Goal: Information Seeking & Learning: Find contact information

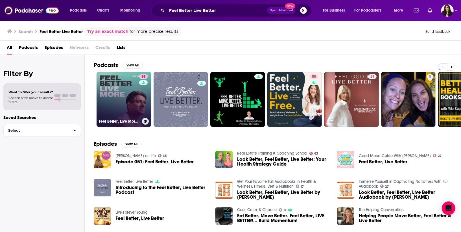
click at [127, 98] on link "89 Feel Better, Live More with [PERSON_NAME]" at bounding box center [124, 99] width 55 height 55
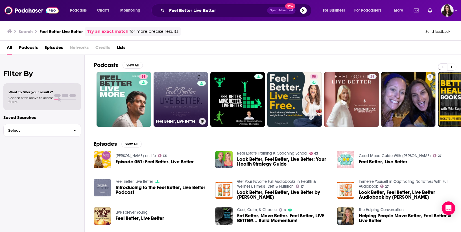
click at [180, 88] on link "0 Feel Better, Live Better" at bounding box center [181, 99] width 55 height 55
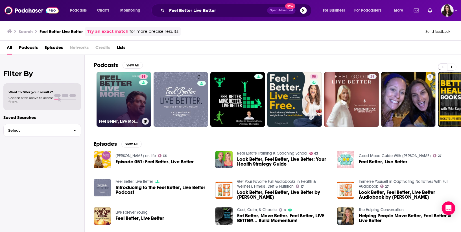
click at [105, 100] on link "89 Feel Better, Live More with [PERSON_NAME]" at bounding box center [124, 99] width 55 height 55
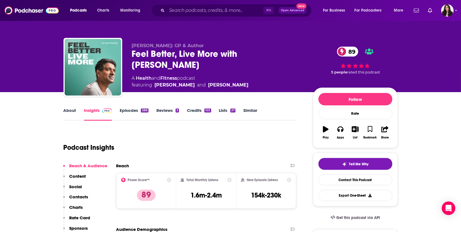
click at [66, 113] on link "About" at bounding box center [70, 114] width 13 height 13
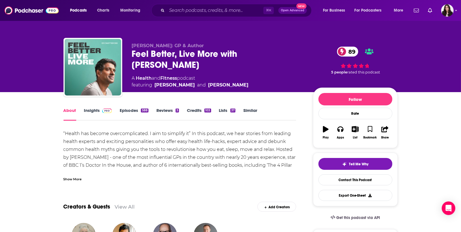
click at [89, 114] on link "Insights" at bounding box center [98, 114] width 28 height 13
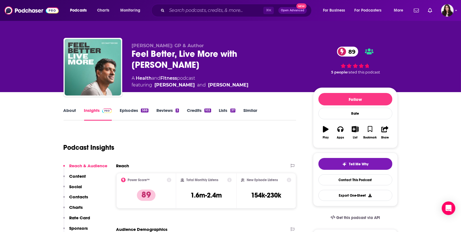
click at [130, 112] on link "Episodes 588" at bounding box center [134, 114] width 29 height 13
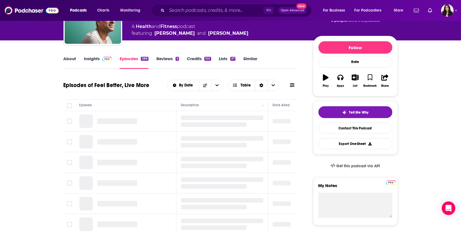
scroll to position [53, 0]
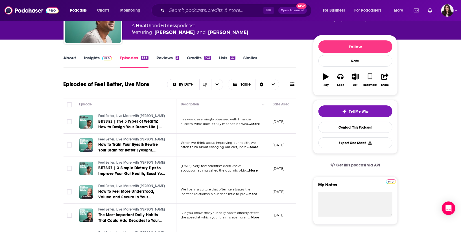
click at [71, 58] on link "About" at bounding box center [70, 61] width 13 height 13
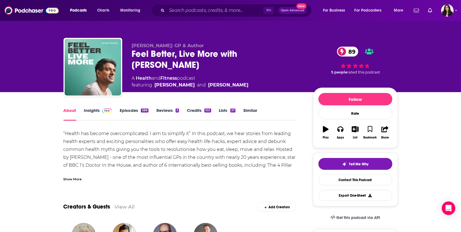
click at [101, 112] on span at bounding box center [106, 110] width 12 height 5
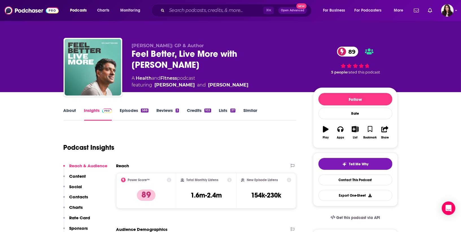
click at [68, 114] on link "About" at bounding box center [70, 114] width 13 height 13
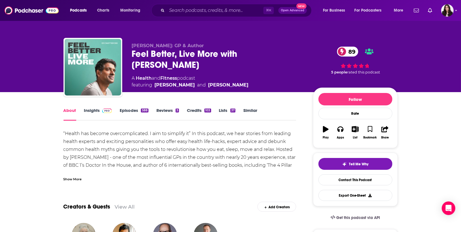
click at [71, 174] on div "Show More" at bounding box center [180, 177] width 233 height 10
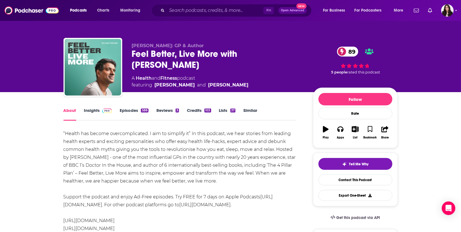
drag, startPoint x: 242, startPoint y: 53, endPoint x: 254, endPoint y: 66, distance: 17.4
click at [254, 66] on div "Feel Better, Live More with [PERSON_NAME] 89" at bounding box center [218, 59] width 172 height 22
copy h1 "[PERSON_NAME]"
click at [89, 107] on div "About Insights Episodes 588 Reviews 3 Credits 103 Lists 37 Similar" at bounding box center [180, 114] width 233 height 14
click at [83, 111] on div "About" at bounding box center [74, 114] width 21 height 13
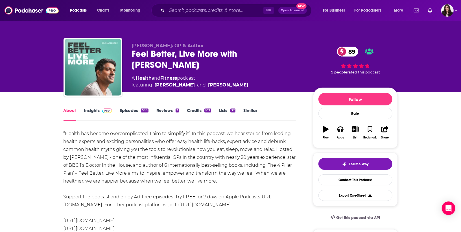
click at [89, 112] on link "Insights" at bounding box center [98, 114] width 28 height 13
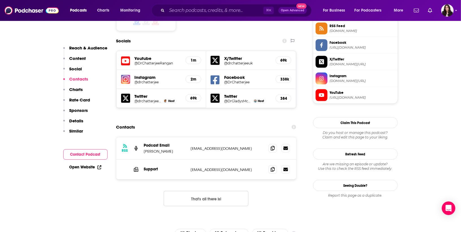
scroll to position [475, 0]
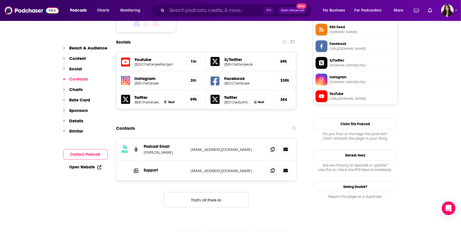
click at [194, 192] on button "That's all there is!" at bounding box center [206, 199] width 85 height 15
click at [203, 192] on button "That's all there is!" at bounding box center [206, 199] width 85 height 15
click at [272, 168] on icon at bounding box center [273, 170] width 4 height 5
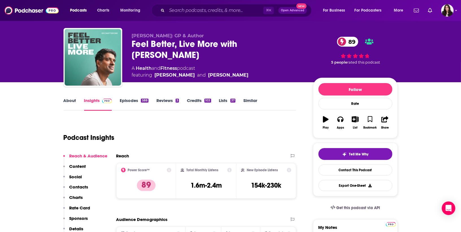
scroll to position [0, 0]
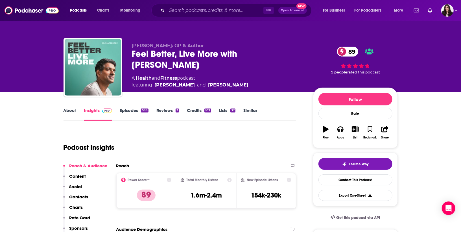
drag, startPoint x: 182, startPoint y: 66, endPoint x: 132, endPoint y: 55, distance: 50.9
click at [132, 55] on div "Feel Better, Live More with [PERSON_NAME] 89" at bounding box center [218, 59] width 172 height 22
copy h2 "Feel Better, Live More with [PERSON_NAME]"
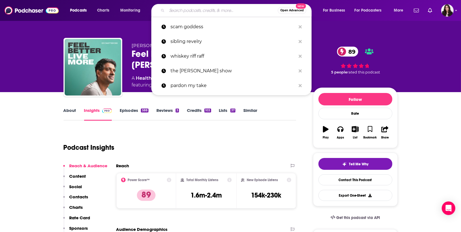
click at [188, 11] on input "Search podcasts, credits, & more..." at bounding box center [222, 10] width 111 height 9
paste input "Worth Your Salt"
type input "Worth Your Salt"
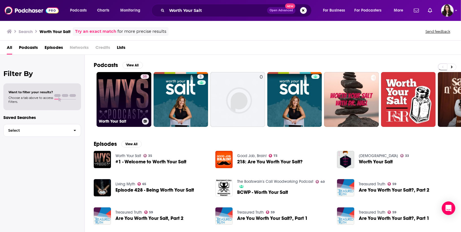
click at [126, 95] on link "35 Worth Your Salt" at bounding box center [124, 99] width 55 height 55
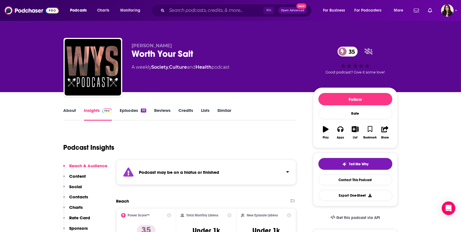
click at [69, 114] on link "About" at bounding box center [70, 114] width 13 height 13
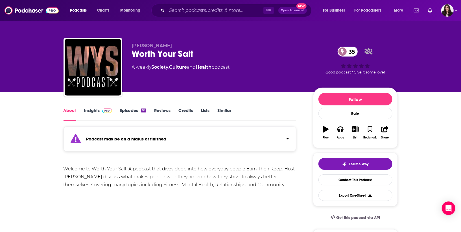
click at [128, 110] on link "Episodes 93" at bounding box center [133, 114] width 26 height 13
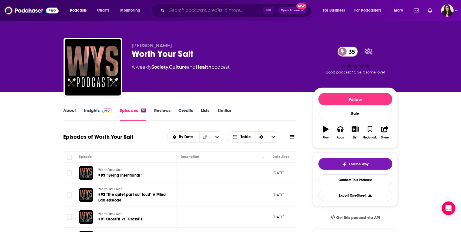
click at [180, 10] on input "Search podcasts, credits, & more..." at bounding box center [215, 10] width 97 height 9
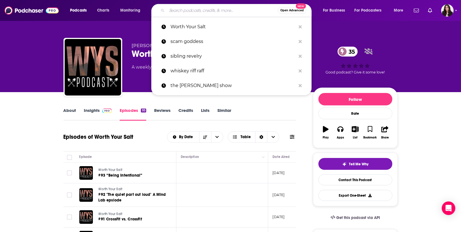
paste input "mindbodygreen podcast"
type input "mindbodygreen podcast"
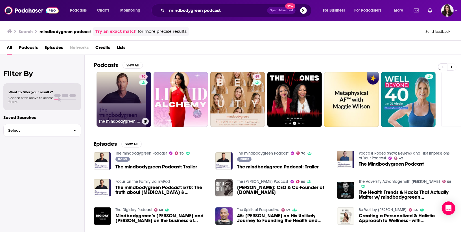
click at [128, 99] on link "70 The mindbodygreen Podcast" at bounding box center [124, 99] width 55 height 55
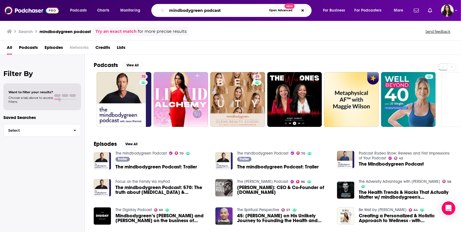
drag, startPoint x: 222, startPoint y: 10, endPoint x: 98, endPoint y: 1, distance: 124.3
click at [98, 0] on div "Podcasts Charts Monitoring mindbodygreen podcast Open Advanced New For Business…" at bounding box center [230, 10] width 461 height 21
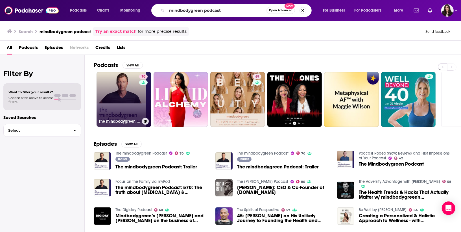
click at [119, 86] on link "70 The mindbodygreen Podcast" at bounding box center [124, 99] width 55 height 55
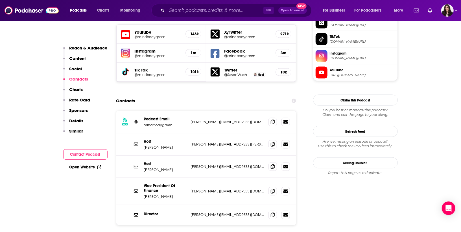
scroll to position [529, 0]
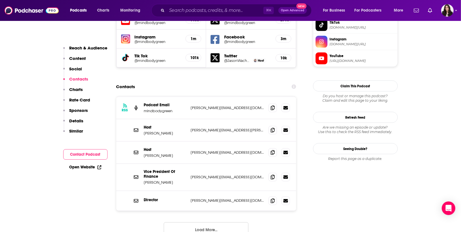
click at [227, 222] on button "Load More..." at bounding box center [206, 229] width 85 height 15
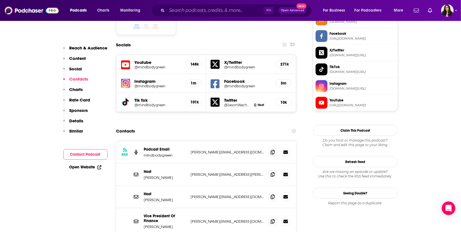
scroll to position [492, 0]
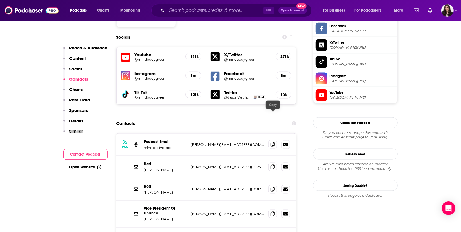
click at [273, 142] on icon at bounding box center [273, 144] width 4 height 5
click at [250, 118] on div "Contacts" at bounding box center [206, 123] width 180 height 11
click at [273, 142] on icon at bounding box center [273, 144] width 4 height 5
click at [275, 162] on span at bounding box center [272, 166] width 8 height 8
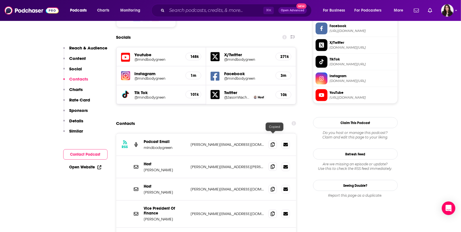
click at [275, 164] on icon at bounding box center [273, 166] width 4 height 5
click at [272, 187] on icon at bounding box center [273, 189] width 4 height 5
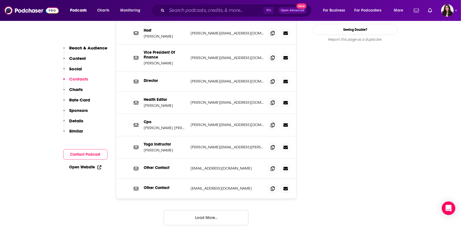
scroll to position [657, 0]
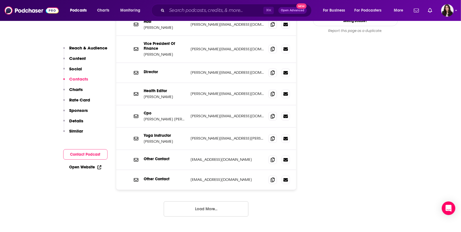
click at [216, 201] on button "Load More..." at bounding box center [206, 208] width 85 height 15
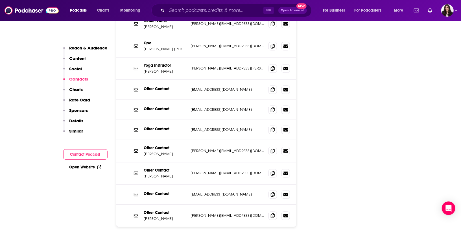
scroll to position [730, 0]
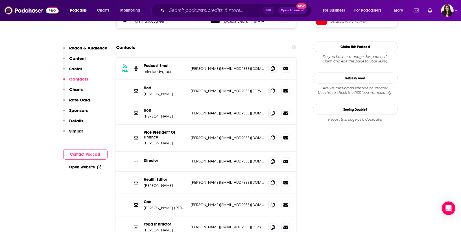
scroll to position [568, 0]
click at [272, 159] on icon at bounding box center [273, 161] width 4 height 5
click at [267, 152] on div "Director [PERSON_NAME][EMAIL_ADDRESS][DOMAIN_NAME] [PERSON_NAME][EMAIL_ADDRESS]…" at bounding box center [206, 162] width 180 height 20
click at [269, 157] on span at bounding box center [272, 161] width 8 height 8
click at [193, 9] on input "Search podcasts, credits, & more..." at bounding box center [215, 10] width 97 height 9
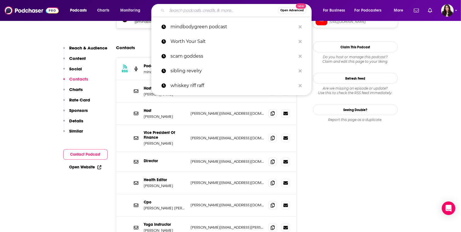
paste input "[URL][DOMAIN_NAME][PERSON_NAME]"
type input "[URL][DOMAIN_NAME][PERSON_NAME]"
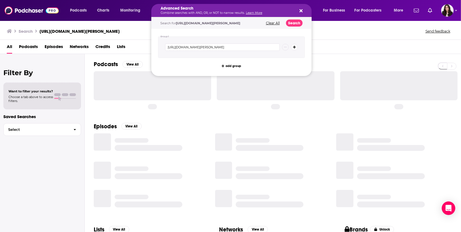
click at [192, 9] on h5 "Advanced Search" at bounding box center [227, 8] width 133 height 4
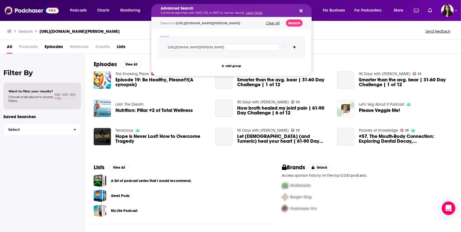
click at [120, 30] on h3 "[URL][DOMAIN_NAME][PERSON_NAME]" at bounding box center [80, 31] width 80 height 5
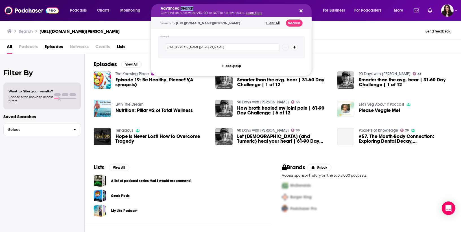
click at [189, 10] on h5 "Advanced Search" at bounding box center [227, 8] width 133 height 4
click at [188, 18] on div "Search for [URL][DOMAIN_NAME][PERSON_NAME] Clear All Search" at bounding box center [231, 23] width 160 height 12
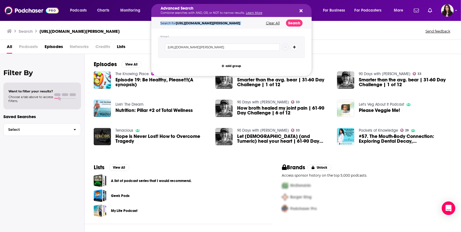
click at [188, 18] on div "Search for [URL][DOMAIN_NAME][PERSON_NAME] Clear All Search" at bounding box center [231, 23] width 160 height 12
click at [275, 24] on button "Clear All" at bounding box center [272, 23] width 17 height 4
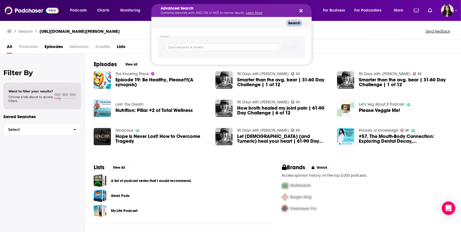
click at [301, 14] on div "Advanced Search Combine searches with AND, OR, or NOT to narrow results. Learn …" at bounding box center [231, 10] width 160 height 13
click at [302, 12] on icon "Search podcasts, credits, & more..." at bounding box center [301, 10] width 3 height 3
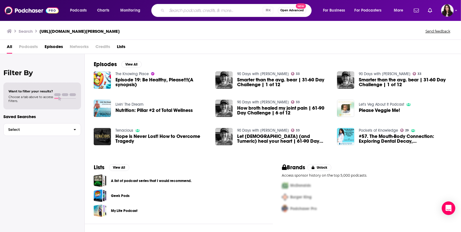
click at [227, 12] on input "Search podcasts, credits, & more..." at bounding box center [215, 10] width 96 height 9
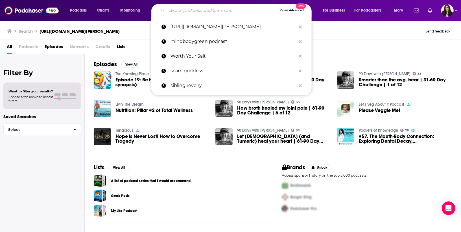
paste input "[PERSON_NAME] Show"
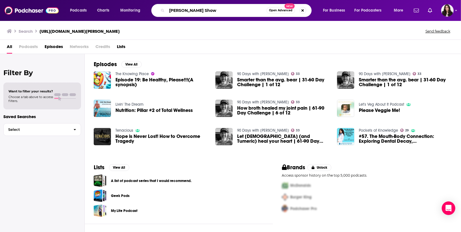
type input "[PERSON_NAME] Show"
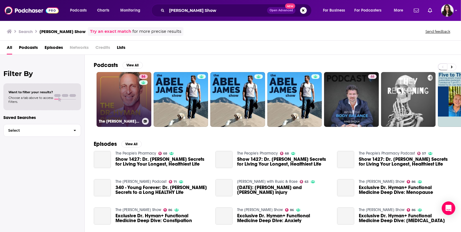
click at [130, 91] on link "86 The [PERSON_NAME] Show" at bounding box center [124, 99] width 55 height 55
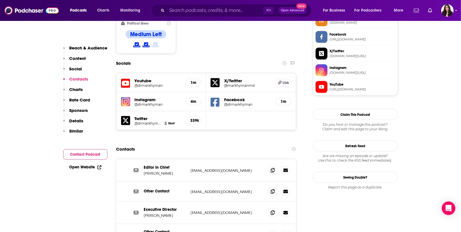
scroll to position [484, 0]
click at [273, 168] on icon at bounding box center [273, 170] width 4 height 5
click at [273, 189] on icon at bounding box center [273, 191] width 4 height 5
click at [272, 210] on icon at bounding box center [273, 212] width 4 height 5
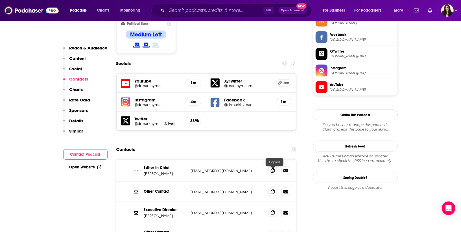
click at [272, 210] on icon at bounding box center [273, 212] width 4 height 5
click at [272, 232] on icon at bounding box center [273, 235] width 4 height 5
click at [203, 11] on input "Search podcasts, credits, & more..." at bounding box center [215, 10] width 97 height 9
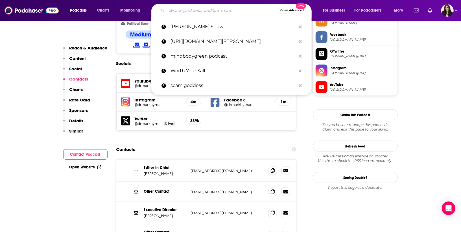
paste input "[PERSON_NAME] Podcast"
type input "[PERSON_NAME] Podcast"
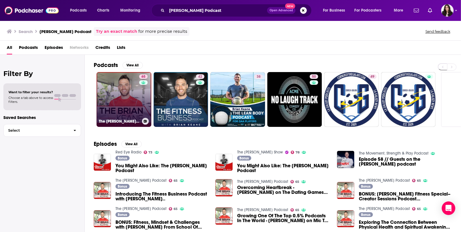
click at [130, 96] on link "65 The [PERSON_NAME] Podcast" at bounding box center [124, 99] width 55 height 55
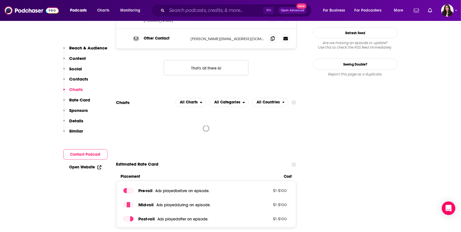
scroll to position [532, 0]
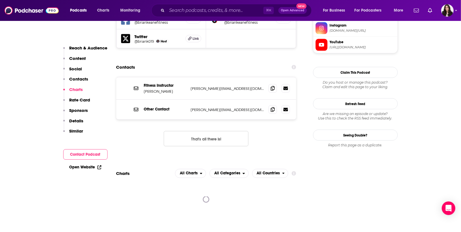
click at [198, 131] on button "That's all there is!" at bounding box center [206, 138] width 85 height 15
click at [274, 86] on icon at bounding box center [273, 88] width 4 height 5
click at [276, 84] on span at bounding box center [272, 88] width 8 height 8
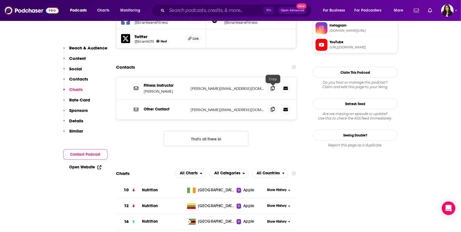
click at [273, 107] on icon at bounding box center [273, 109] width 4 height 5
click at [198, 11] on input "Search podcasts, credits, & more..." at bounding box center [215, 10] width 97 height 9
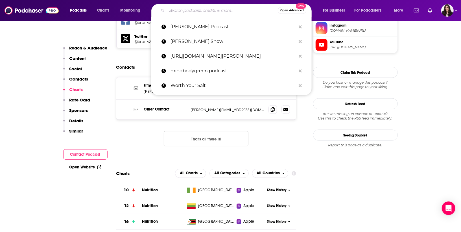
paste input "Beyond Wellness Radio"
type input "Beyond Wellness Radio"
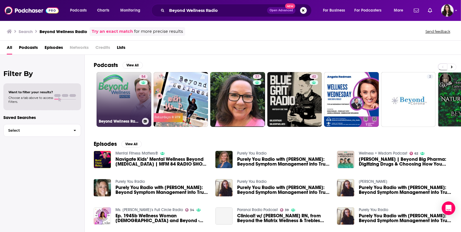
click at [117, 84] on link "54 Beyond Wellness Radio" at bounding box center [124, 99] width 55 height 55
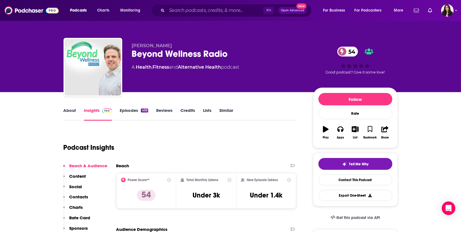
click at [205, 131] on div "Podcast Insights" at bounding box center [178, 144] width 228 height 29
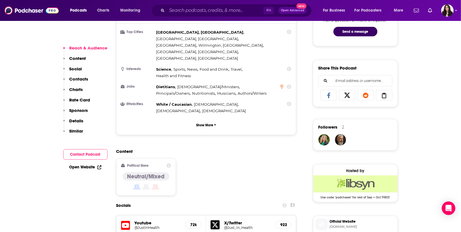
scroll to position [464, 0]
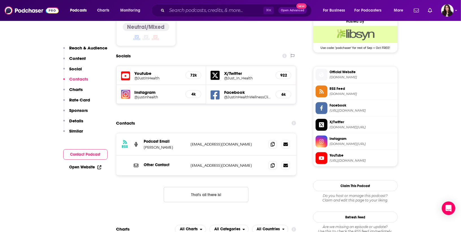
click at [201, 187] on button "That's all there is!" at bounding box center [206, 194] width 85 height 15
click at [274, 142] on icon at bounding box center [273, 144] width 4 height 5
click at [211, 187] on button "That's all there is!" at bounding box center [206, 194] width 85 height 15
click at [273, 163] on icon at bounding box center [273, 165] width 4 height 5
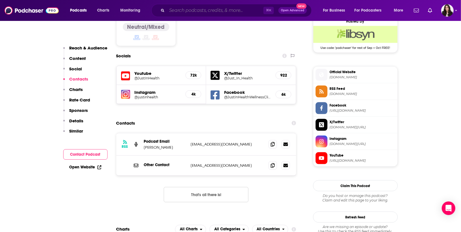
click at [195, 8] on input "Search podcasts, credits, & more..." at bounding box center [215, 10] width 97 height 9
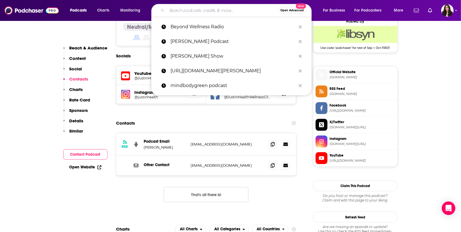
paste input "[PERSON_NAME] Show Podcast"
type input "[PERSON_NAME] Show Podcast"
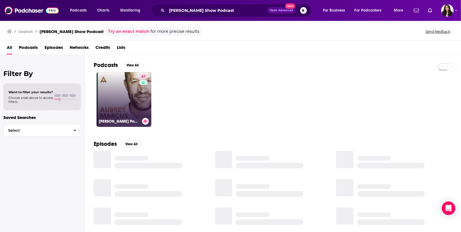
click at [113, 106] on link "67 [PERSON_NAME] Podcast" at bounding box center [124, 99] width 55 height 55
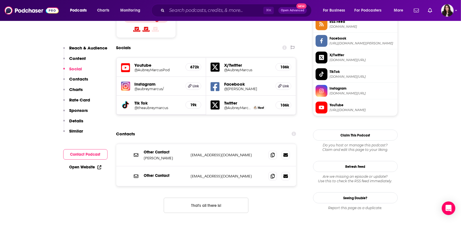
scroll to position [521, 0]
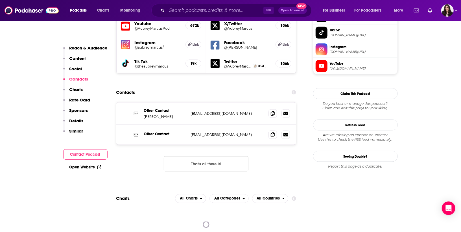
click at [188, 156] on button "That's all there is!" at bounding box center [206, 163] width 85 height 15
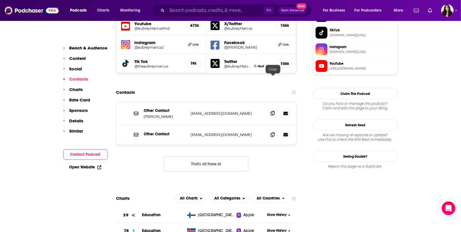
click at [270, 109] on span at bounding box center [272, 113] width 8 height 8
click at [272, 111] on icon at bounding box center [273, 113] width 4 height 5
click at [224, 156] on button "That's all there is!" at bounding box center [206, 163] width 85 height 15
click at [272, 132] on icon at bounding box center [273, 134] width 4 height 5
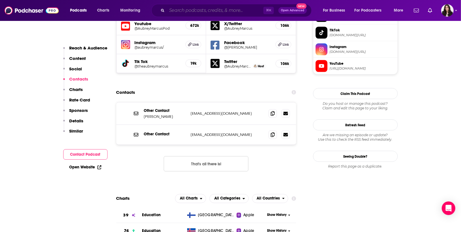
click at [181, 8] on input "Search podcasts, credits, & more..." at bounding box center [215, 10] width 97 height 9
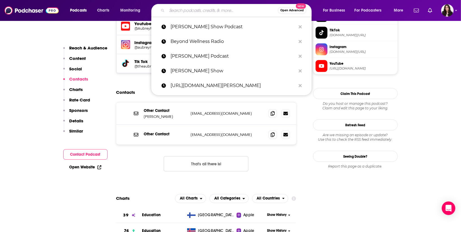
paste input "[PERSON_NAME] Show Podcast"
type input "[PERSON_NAME] Show Podcast"
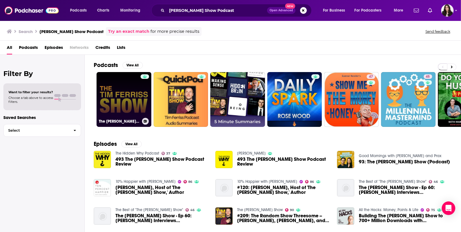
click at [132, 98] on link "The [PERSON_NAME] Show Podcast" at bounding box center [124, 99] width 55 height 55
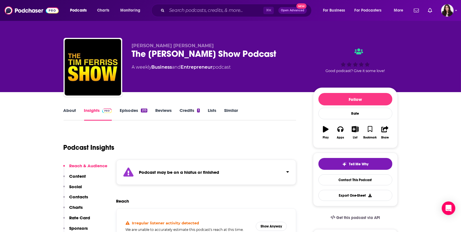
click at [168, 169] on strong "Podcast may be on a hiatus or finished" at bounding box center [179, 171] width 80 height 5
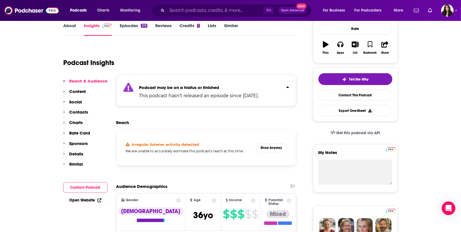
scroll to position [85, 0]
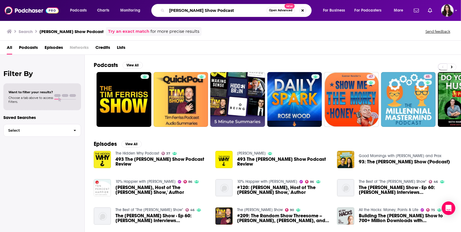
drag, startPoint x: 226, startPoint y: 12, endPoint x: 189, endPoint y: 12, distance: 37.0
click at [189, 12] on input "[PERSON_NAME] Show Podcast" at bounding box center [217, 10] width 100 height 9
type input "[PERSON_NAME]"
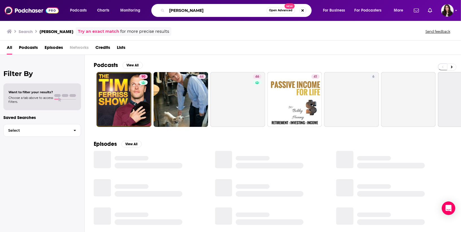
click at [213, 13] on input "[PERSON_NAME]" at bounding box center [217, 10] width 100 height 9
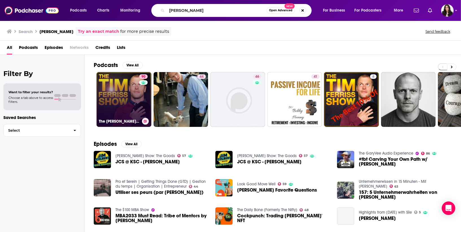
click at [122, 92] on link "90 The [PERSON_NAME] Show" at bounding box center [124, 99] width 55 height 55
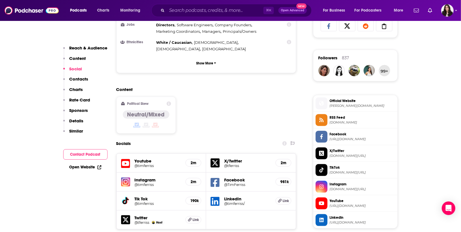
scroll to position [498, 0]
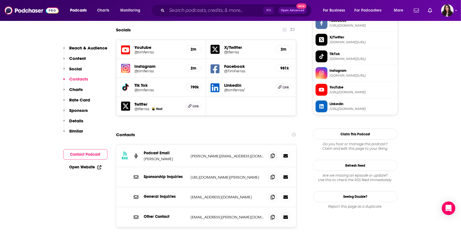
click at [273, 153] on icon at bounding box center [273, 155] width 4 height 5
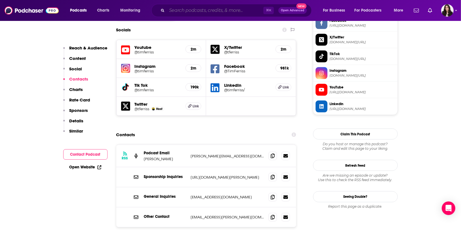
click at [181, 8] on input "Search podcasts, credits, & more..." at bounding box center [215, 10] width 97 height 9
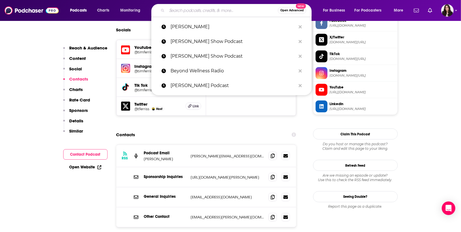
paste input "The School of Greatness with [PERSON_NAME]"
type input "The School of Greatness with [PERSON_NAME]"
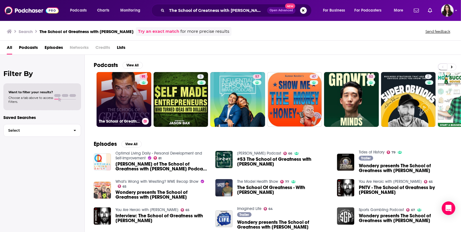
click at [126, 89] on link "91 The School of Greatness" at bounding box center [124, 99] width 55 height 55
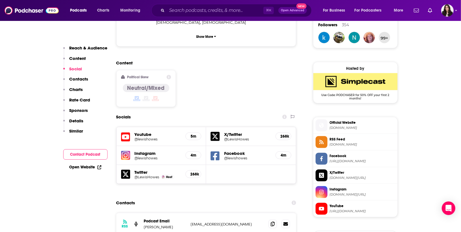
scroll to position [483, 0]
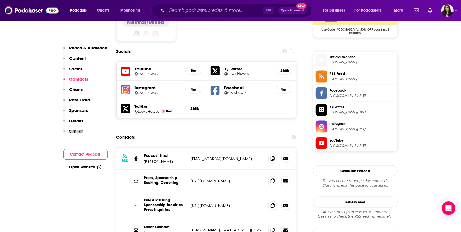
click at [233, 132] on div "Contacts" at bounding box center [206, 137] width 180 height 11
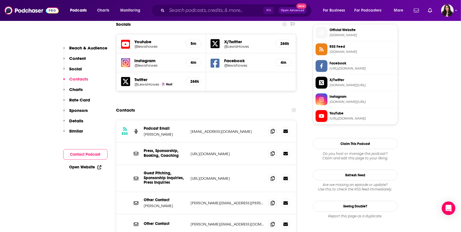
scroll to position [510, 0]
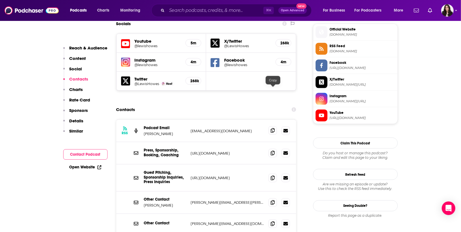
click at [274, 128] on icon at bounding box center [273, 130] width 4 height 5
click at [176, 197] on p "Other Contact" at bounding box center [165, 199] width 42 height 5
click at [273, 200] on icon at bounding box center [273, 202] width 4 height 5
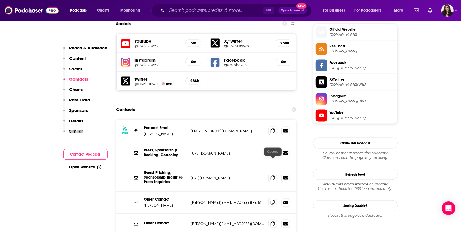
click at [272, 198] on span at bounding box center [272, 202] width 8 height 8
click at [272, 200] on icon at bounding box center [273, 202] width 4 height 5
click at [274, 198] on span at bounding box center [272, 202] width 8 height 8
click at [274, 221] on icon at bounding box center [273, 223] width 4 height 5
click at [175, 10] on input "Search podcasts, credits, & more..." at bounding box center [215, 10] width 97 height 9
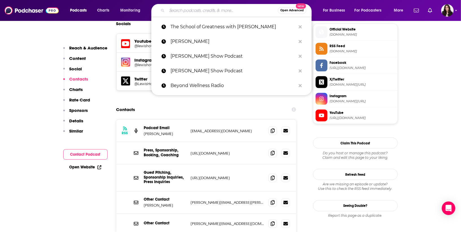
click at [187, 13] on input "Search podcasts, credits, & more..." at bounding box center [222, 10] width 111 height 9
paste input "The [PERSON_NAME] Show"
type input "The [PERSON_NAME] Show"
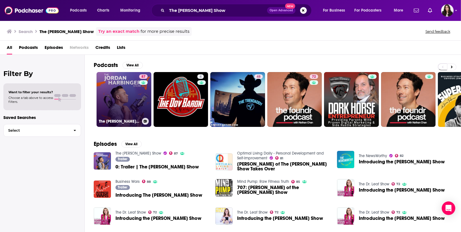
click at [120, 91] on link "87 The [PERSON_NAME] Show" at bounding box center [124, 99] width 55 height 55
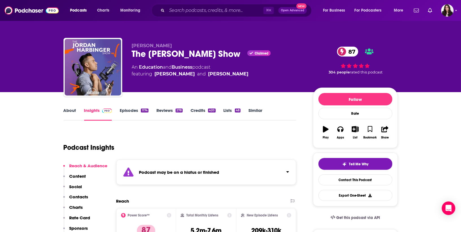
click at [129, 108] on link "Episodes 1174" at bounding box center [134, 114] width 29 height 13
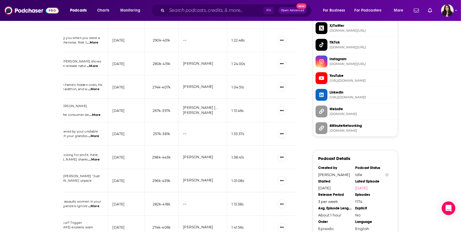
scroll to position [616, 0]
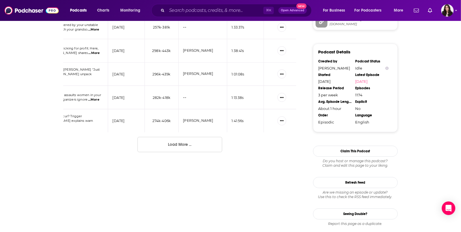
click at [199, 148] on button "Load More ..." at bounding box center [179, 144] width 85 height 15
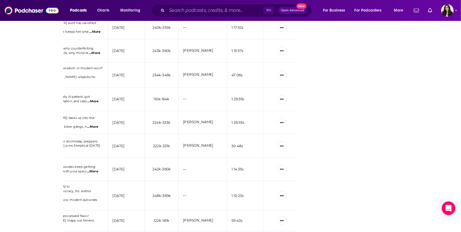
scroll to position [1113, 0]
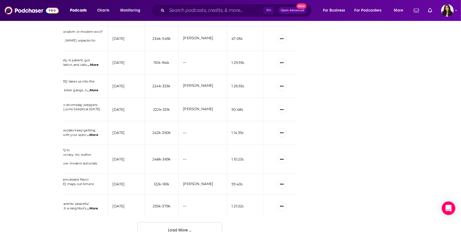
click at [177, 222] on button "Load More ..." at bounding box center [179, 229] width 85 height 15
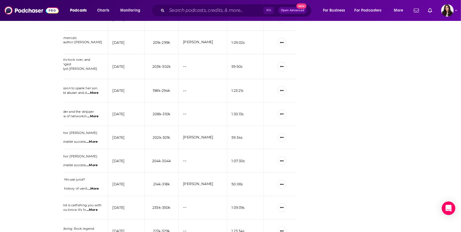
scroll to position [1688, 0]
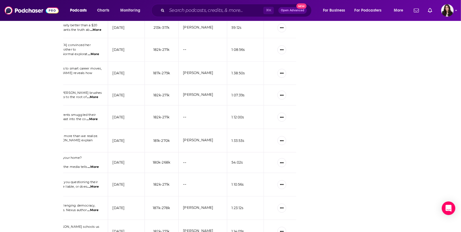
scroll to position [2261, 0]
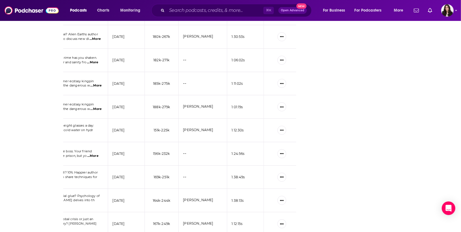
scroll to position [2839, 0]
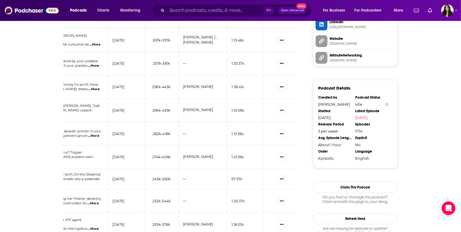
scroll to position [169, 0]
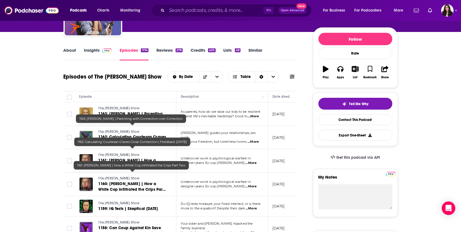
scroll to position [62, 0]
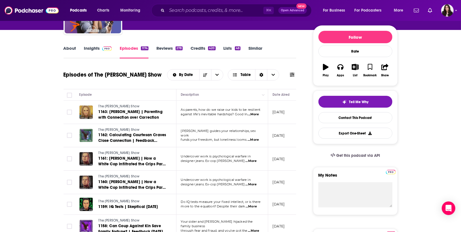
click at [257, 117] on span "...More" at bounding box center [253, 114] width 11 height 5
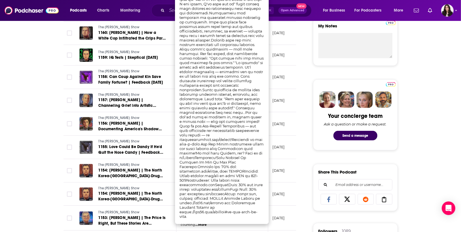
scroll to position [0, 0]
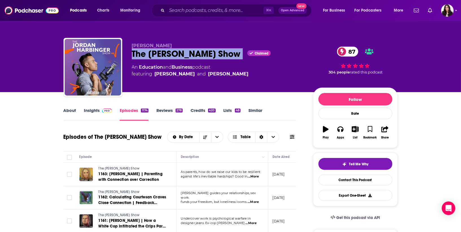
drag, startPoint x: 132, startPoint y: 52, endPoint x: 252, endPoint y: 53, distance: 120.3
click at [252, 53] on div "The [PERSON_NAME] Show Claimed 87" at bounding box center [218, 53] width 172 height 11
copy div "The [PERSON_NAME] Show"
click at [96, 108] on link "Insights" at bounding box center [98, 114] width 28 height 13
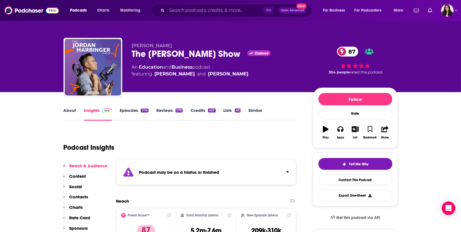
click at [178, 147] on div "Podcast Insights" at bounding box center [178, 144] width 228 height 29
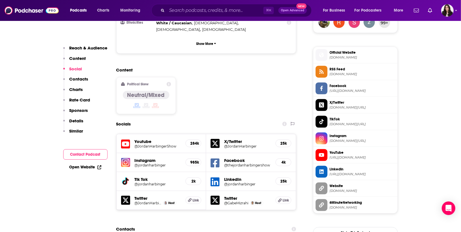
scroll to position [528, 0]
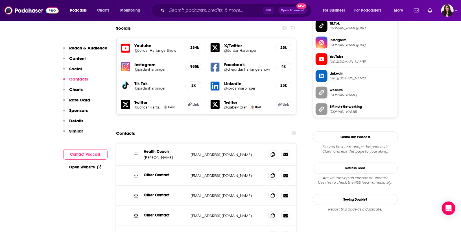
click at [242, 128] on div "Contacts" at bounding box center [206, 133] width 180 height 11
click at [273, 152] on icon at bounding box center [273, 154] width 4 height 5
click at [271, 152] on icon at bounding box center [273, 154] width 4 height 5
click at [248, 128] on div "Contacts" at bounding box center [206, 133] width 180 height 11
click at [272, 173] on icon at bounding box center [273, 175] width 4 height 5
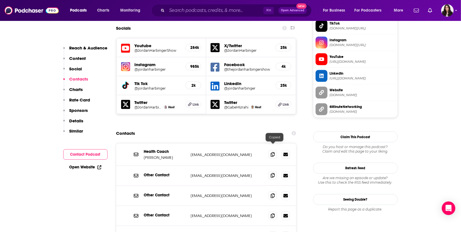
click at [272, 173] on icon at bounding box center [273, 175] width 4 height 5
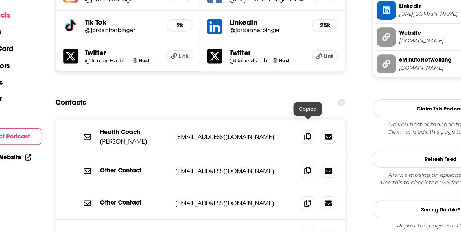
click at [272, 171] on span at bounding box center [272, 175] width 8 height 8
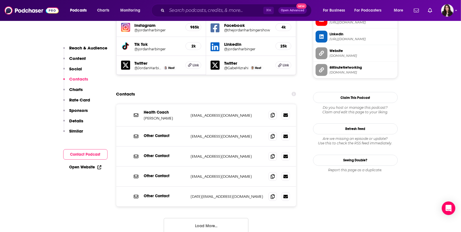
scroll to position [576, 0]
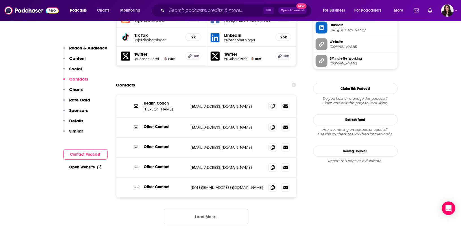
click at [209, 209] on button "Load More..." at bounding box center [206, 216] width 85 height 15
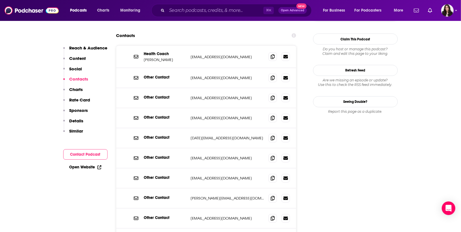
scroll to position [626, 0]
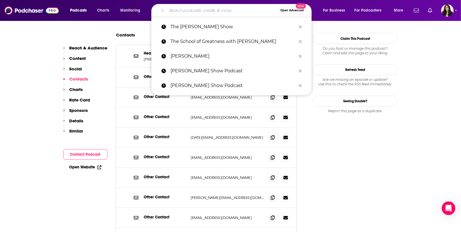
click at [199, 12] on input "Search podcasts, credits, & more..." at bounding box center [222, 10] width 111 height 9
paste input "[URL][DOMAIN_NAME]"
type input "[URL][DOMAIN_NAME]"
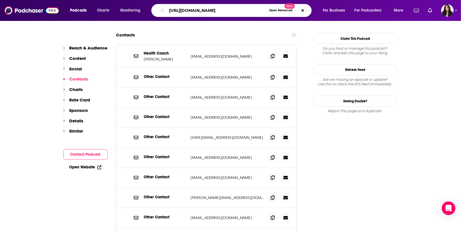
scroll to position [0, 49]
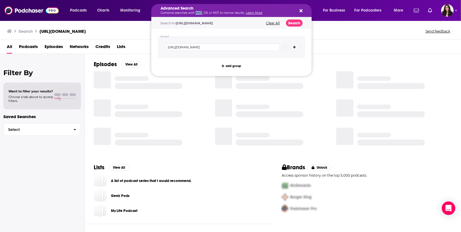
click at [199, 12] on p "Combine searches with AND, OR, or NOT to narrow results. Learn More" at bounding box center [227, 13] width 133 height 3
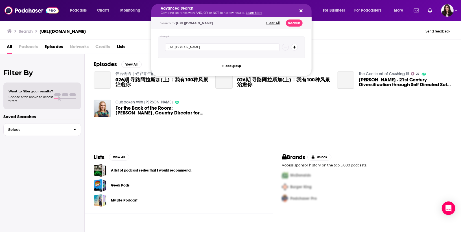
click at [276, 25] on div "Search for [URL][DOMAIN_NAME] Clear All Search" at bounding box center [231, 23] width 160 height 12
click at [276, 24] on button "Clear All" at bounding box center [272, 23] width 17 height 4
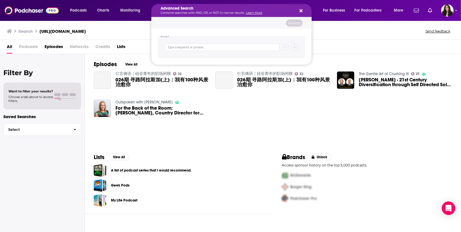
click at [303, 9] on div "Advanced Search Combine searches with AND, OR, or NOT to narrow results. Learn …" at bounding box center [231, 10] width 160 height 13
click at [302, 11] on icon "Search podcasts, credits, & more..." at bounding box center [301, 10] width 3 height 3
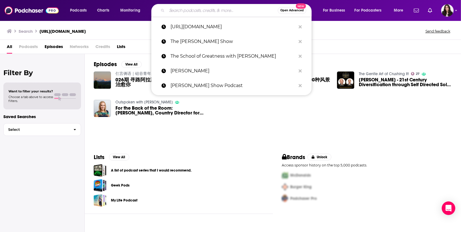
click at [215, 8] on input "Search podcasts, credits, & more..." at bounding box center [222, 10] width 111 height 9
paste input "Masters of Scale with [PERSON_NAME]"
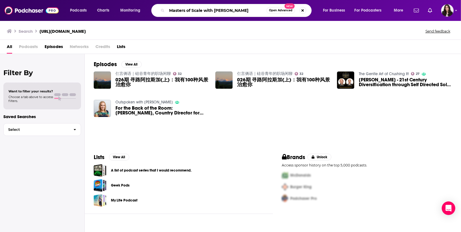
type input "Masters of Scale with [PERSON_NAME]"
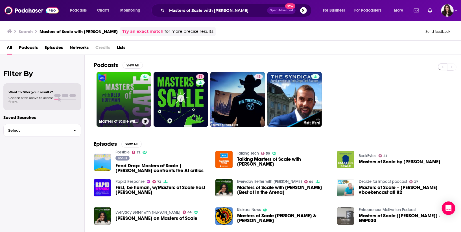
click at [132, 96] on link "Masters of Scale with [PERSON_NAME]" at bounding box center [124, 99] width 55 height 55
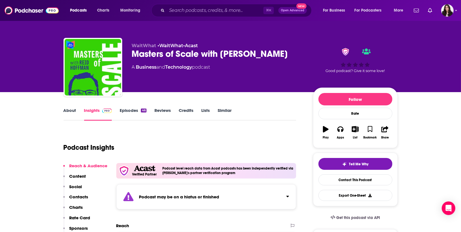
click at [131, 114] on link "Episodes 46" at bounding box center [133, 114] width 27 height 13
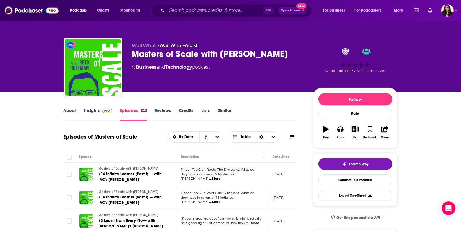
click at [95, 111] on link "Insights" at bounding box center [98, 114] width 28 height 13
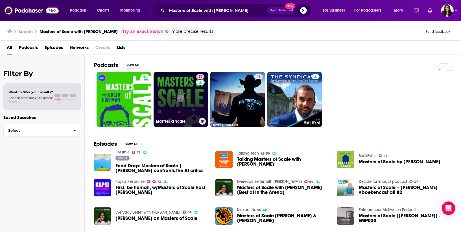
click at [187, 97] on link "81 Masters of Scale" at bounding box center [181, 99] width 55 height 55
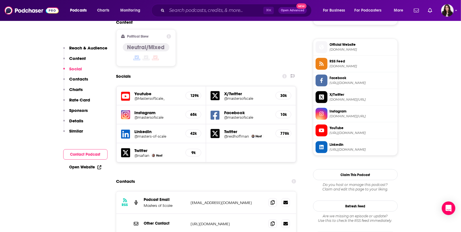
scroll to position [439, 0]
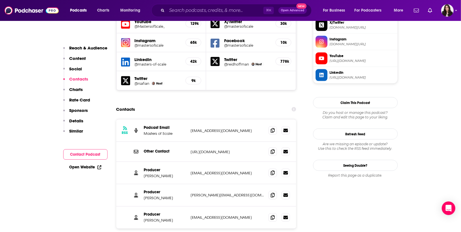
click at [273, 170] on icon at bounding box center [273, 172] width 4 height 5
click at [271, 128] on icon at bounding box center [273, 130] width 4 height 5
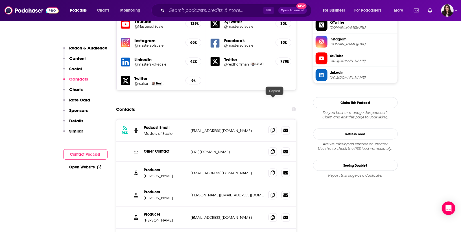
click at [271, 128] on icon at bounding box center [273, 130] width 4 height 5
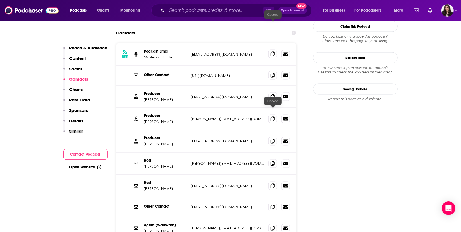
scroll to position [597, 0]
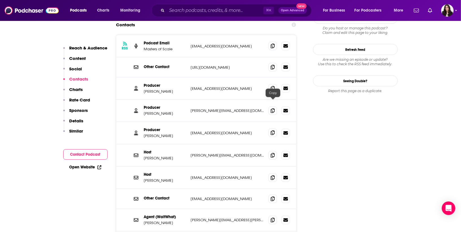
click at [272, 130] on icon at bounding box center [273, 132] width 4 height 5
click at [274, 153] on icon at bounding box center [273, 155] width 4 height 5
click at [270, 173] on span at bounding box center [272, 177] width 8 height 8
click at [209, 10] on input "Search podcasts, credits, & more..." at bounding box center [215, 10] width 97 height 9
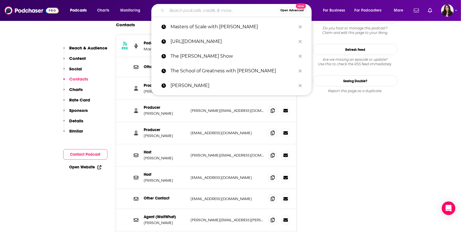
paste input "Armchair Expert"
type input "Armchair Expert"
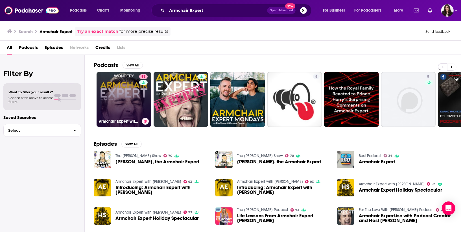
click at [107, 99] on link "93 Armchair Expert with [PERSON_NAME]" at bounding box center [124, 99] width 55 height 55
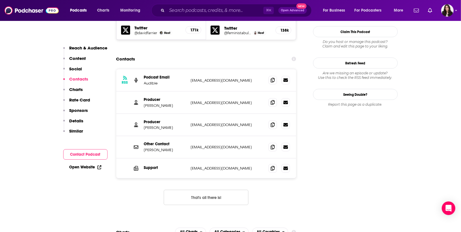
scroll to position [579, 0]
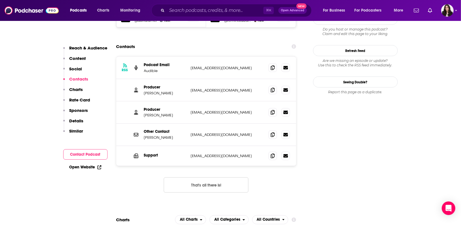
click at [225, 177] on button "That's all there is!" at bounding box center [206, 184] width 85 height 15
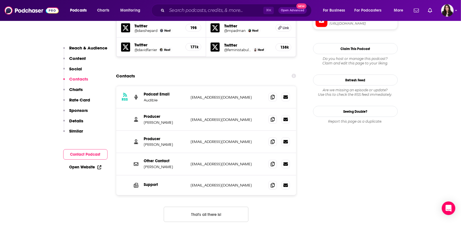
click at [247, 71] on div "Contacts" at bounding box center [206, 76] width 180 height 11
click at [272, 117] on icon at bounding box center [273, 119] width 4 height 5
click at [272, 139] on icon at bounding box center [273, 141] width 4 height 5
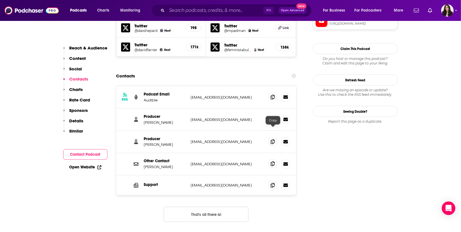
click at [272, 161] on icon at bounding box center [273, 163] width 4 height 5
click at [273, 161] on icon at bounding box center [273, 163] width 4 height 5
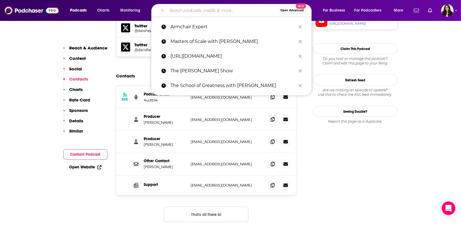
click at [178, 9] on input "Search podcasts, credits, & more..." at bounding box center [222, 10] width 111 height 9
paste input "Finding Mastery with [PERSON_NAME]"
type input "Finding Mastery with [PERSON_NAME]"
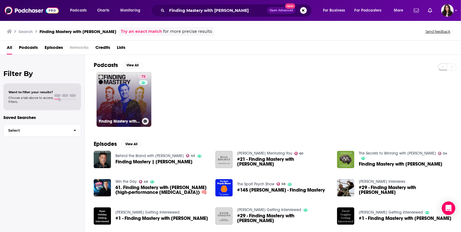
click at [128, 110] on link "72 Finding Mastery with [PERSON_NAME]" at bounding box center [124, 99] width 55 height 55
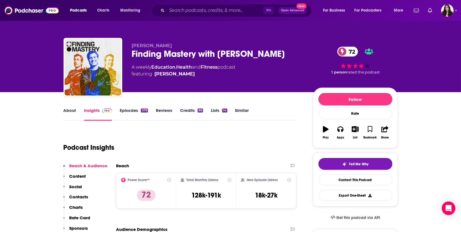
click at [189, 136] on div "Podcast Insights" at bounding box center [178, 144] width 228 height 29
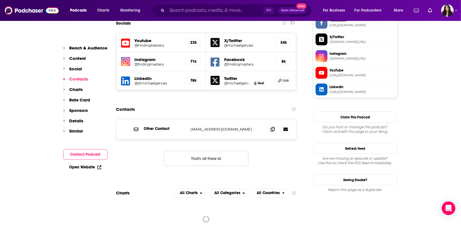
scroll to position [497, 0]
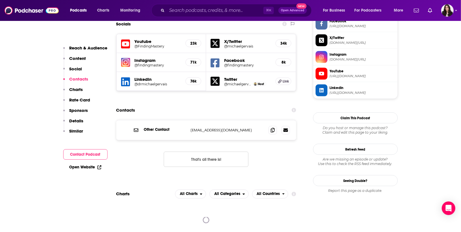
click at [205, 152] on button "That's all there is!" at bounding box center [206, 159] width 85 height 15
click at [271, 128] on icon at bounding box center [273, 130] width 4 height 5
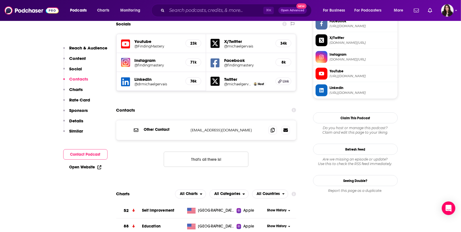
click at [193, 152] on button "That's all there is!" at bounding box center [206, 159] width 85 height 15
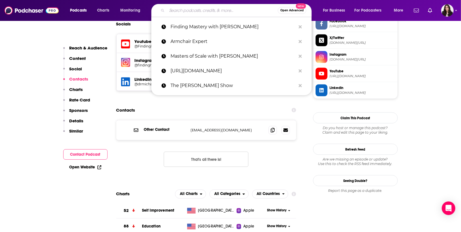
click at [177, 12] on input "Search podcasts, credits, & more..." at bounding box center [222, 10] width 111 height 9
paste input "The [PERSON_NAME] Show"
type input "The [PERSON_NAME] Show"
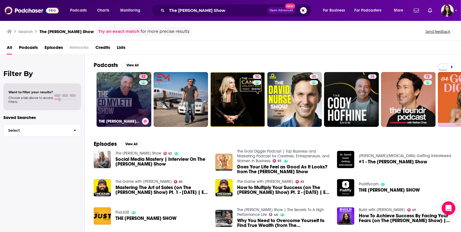
click at [120, 80] on link "82 THE [PERSON_NAME] SHOW" at bounding box center [124, 99] width 55 height 55
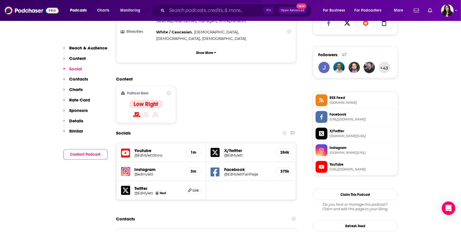
scroll to position [375, 0]
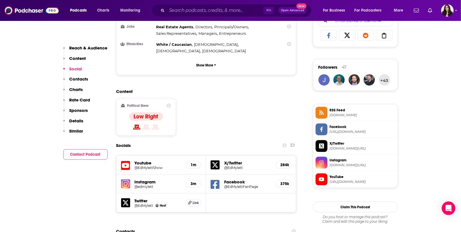
click at [219, 89] on div "Content Political Skew Low Right" at bounding box center [206, 114] width 180 height 51
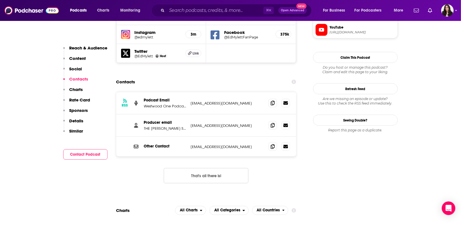
click at [222, 168] on button "That's all there is!" at bounding box center [206, 175] width 85 height 15
click at [271, 101] on icon at bounding box center [273, 103] width 4 height 5
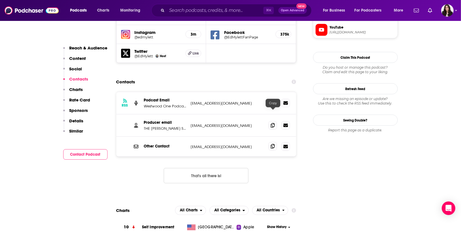
click at [270, 142] on span at bounding box center [272, 146] width 8 height 8
click at [271, 123] on icon at bounding box center [273, 125] width 4 height 5
click at [207, 168] on button "That's all there is!" at bounding box center [206, 175] width 85 height 15
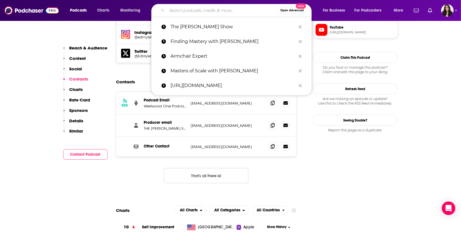
click at [233, 11] on input "Search podcasts, credits, & more..." at bounding box center [222, 10] width 111 height 9
paste input "[PERSON_NAME] Impact Theory"
type input "[PERSON_NAME] Impact Theory"
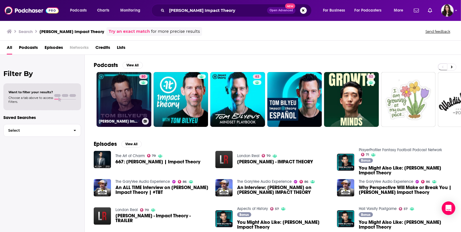
click at [127, 109] on link "80 [PERSON_NAME] Impact Theory" at bounding box center [124, 99] width 55 height 55
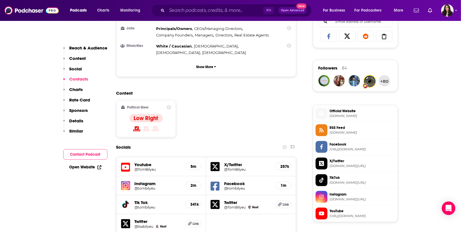
scroll to position [492, 0]
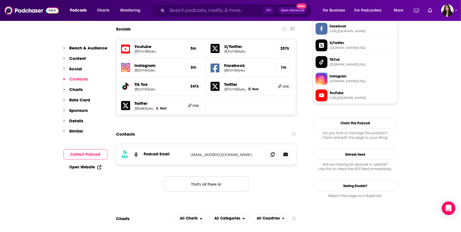
click at [199, 176] on button "That's all there is!" at bounding box center [206, 183] width 85 height 15
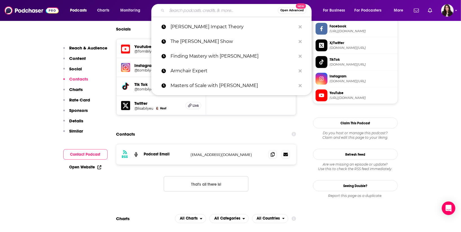
click at [183, 11] on input "Search podcasts, credits, & more..." at bounding box center [222, 10] width 111 height 9
paste input "Broken Record"
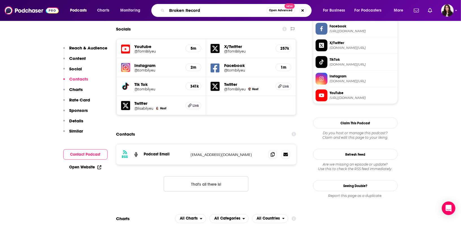
type input "Broken Record"
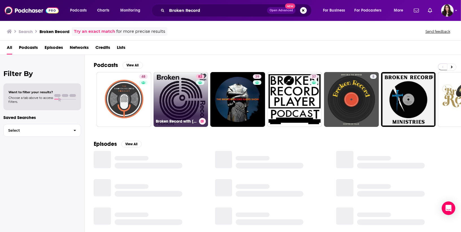
click at [170, 99] on link "82 Broken Record with [PERSON_NAME], [PERSON_NAME], [PERSON_NAME] and [PERSON_N…" at bounding box center [181, 99] width 55 height 55
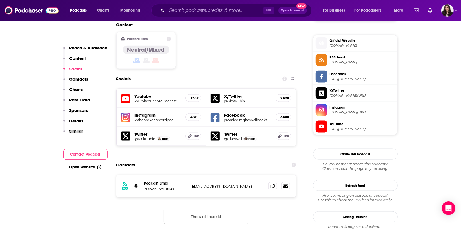
scroll to position [445, 0]
click at [207, 208] on button "That's all there is!" at bounding box center [206, 215] width 85 height 15
click at [271, 183] on icon at bounding box center [273, 185] width 4 height 5
click at [190, 13] on input "Search podcasts, credits, & more..." at bounding box center [215, 10] width 97 height 9
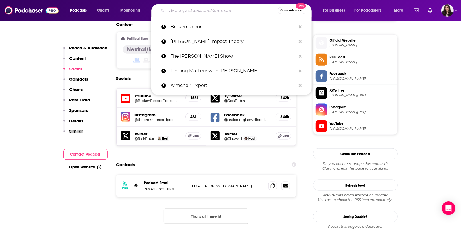
paste input "Consequence of Sound [PERSON_NAME] podcast"
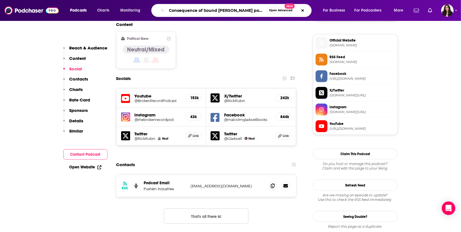
drag, startPoint x: 247, startPoint y: 10, endPoint x: 314, endPoint y: 6, distance: 66.5
click at [313, 6] on div "Consequence of Sound [PERSON_NAME] podcast Open Advanced New" at bounding box center [237, 10] width 160 height 13
type input "Consequence of Sound [PERSON_NAME] podcast"
click at [250, 15] on div "Consequence of Sound [PERSON_NAME] podcast Open Advanced New" at bounding box center [231, 10] width 160 height 13
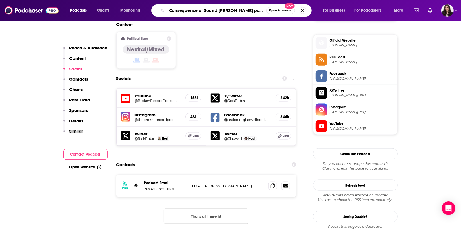
click at [258, 10] on input "Consequence of Sound [PERSON_NAME] podcast" at bounding box center [217, 10] width 100 height 9
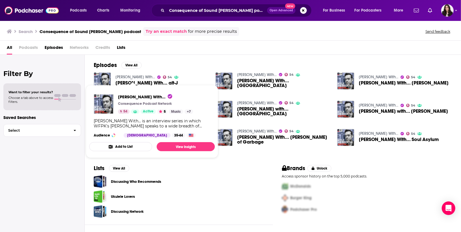
click at [134, 77] on link "[PERSON_NAME] With..." at bounding box center [135, 77] width 40 height 5
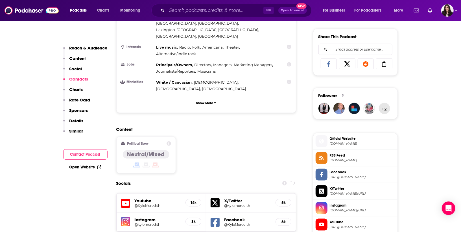
scroll to position [492, 0]
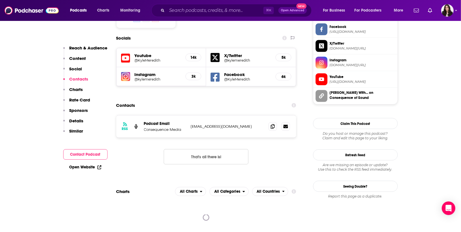
click at [215, 149] on button "That's all there is!" at bounding box center [206, 156] width 85 height 15
click at [271, 124] on icon at bounding box center [273, 126] width 4 height 5
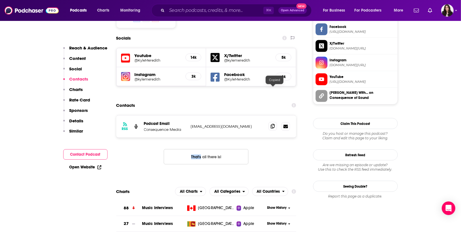
click at [271, 124] on icon at bounding box center [273, 126] width 4 height 5
click at [195, 12] on input "Search podcasts, credits, & more..." at bounding box center [215, 10] width 97 height 9
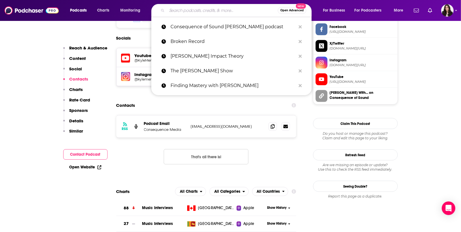
paste input "The [PERSON_NAME] Podcast"
type input "The [PERSON_NAME] Podcast"
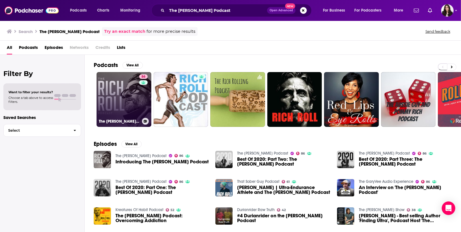
click at [129, 97] on link "86 The [PERSON_NAME] Podcast" at bounding box center [124, 99] width 55 height 55
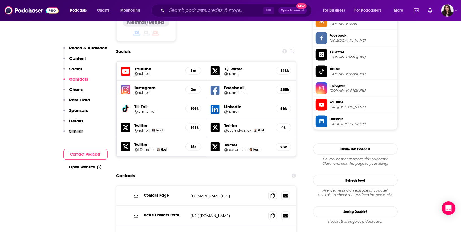
scroll to position [584, 0]
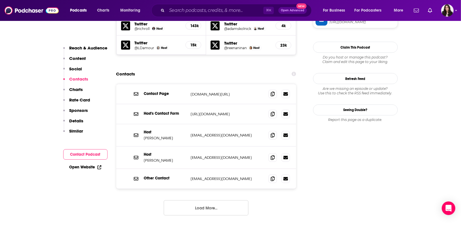
click at [184, 200] on button "Load More..." at bounding box center [206, 207] width 85 height 15
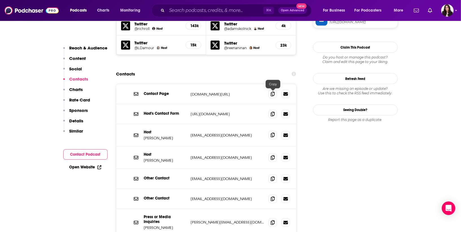
click at [271, 133] on icon at bounding box center [273, 135] width 4 height 5
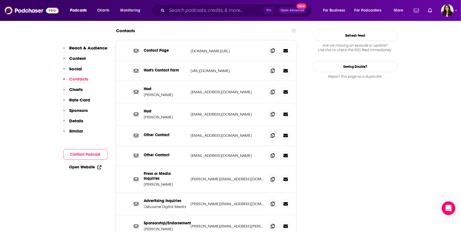
scroll to position [628, 0]
click at [272, 176] on icon at bounding box center [273, 178] width 4 height 5
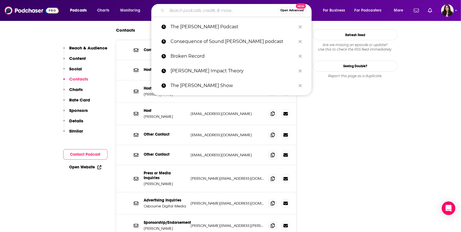
click at [198, 11] on input "Search podcasts, credits, & more..." at bounding box center [222, 10] width 111 height 9
paste input "[URL][DOMAIN_NAME]"
type input "[URL][DOMAIN_NAME]"
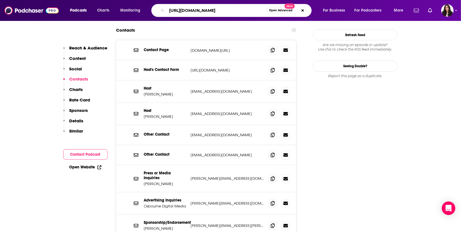
scroll to position [0, 49]
click at [198, 11] on input "[URL][DOMAIN_NAME]" at bounding box center [217, 10] width 100 height 9
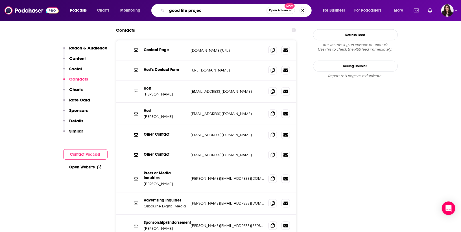
type input "good life project"
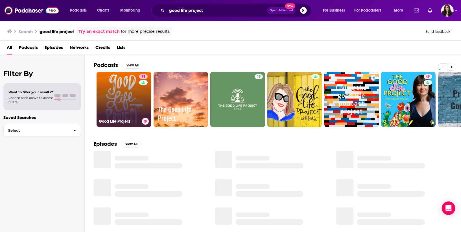
click at [123, 95] on link "79 Good Life Project" at bounding box center [124, 99] width 55 height 55
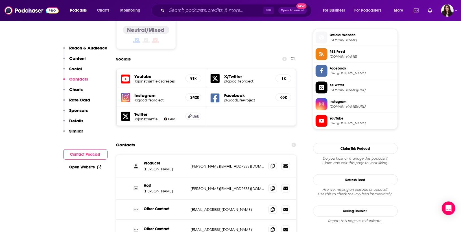
scroll to position [510, 0]
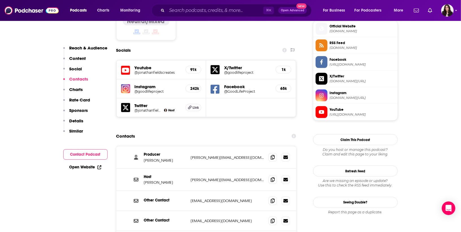
click at [271, 155] on icon at bounding box center [273, 157] width 4 height 5
click at [271, 177] on icon at bounding box center [273, 179] width 4 height 5
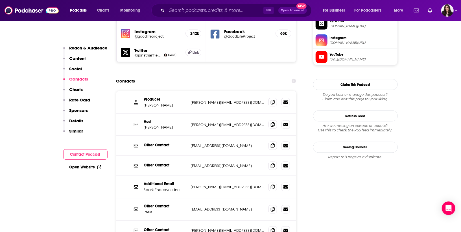
scroll to position [557, 0]
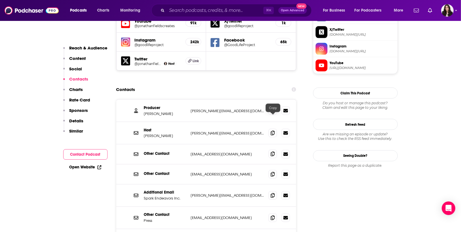
click at [270, 150] on span at bounding box center [272, 154] width 8 height 8
click at [190, 13] on input "Search podcasts, credits, & more..." at bounding box center [215, 10] width 97 height 9
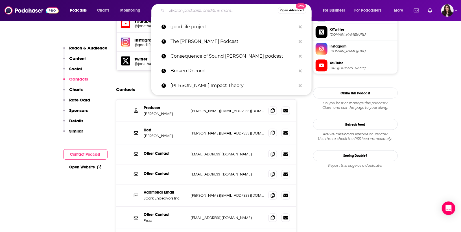
paste input "Your Last Meal with [PERSON_NAME]"
type input "Your Last Meal with [PERSON_NAME]"
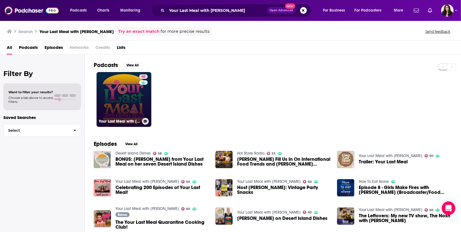
click at [131, 105] on link "60 Your Last Meal with [PERSON_NAME]" at bounding box center [124, 99] width 55 height 55
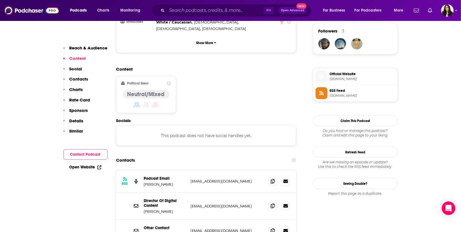
scroll to position [411, 0]
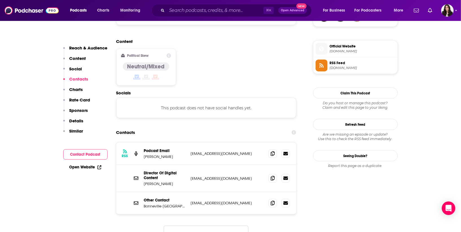
click at [230, 226] on button "That's all there is!" at bounding box center [206, 233] width 85 height 15
click at [272, 176] on icon at bounding box center [273, 178] width 4 height 5
